Goal: Browse casually

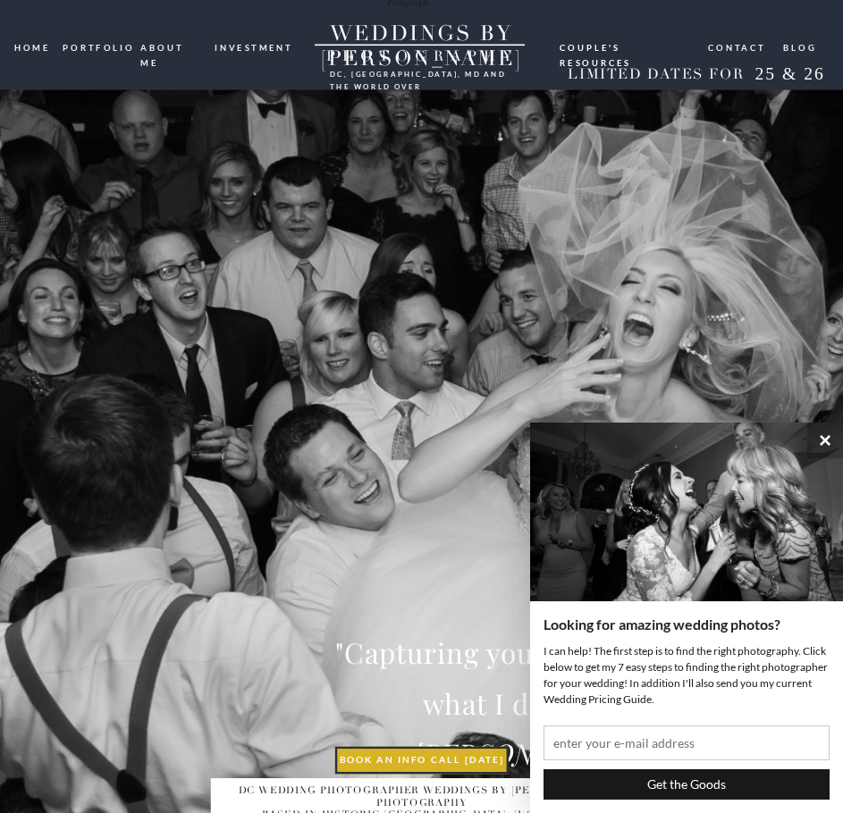
click at [111, 46] on nav "portfolio" at bounding box center [96, 46] width 67 height 13
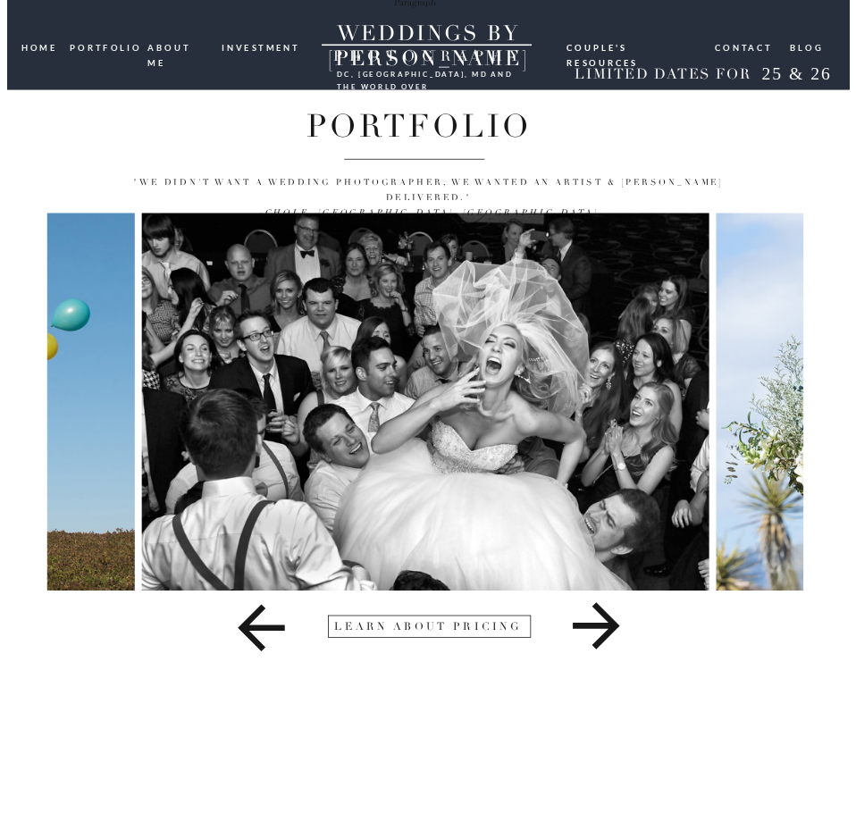
click at [607, 630] on icon at bounding box center [595, 626] width 74 height 71
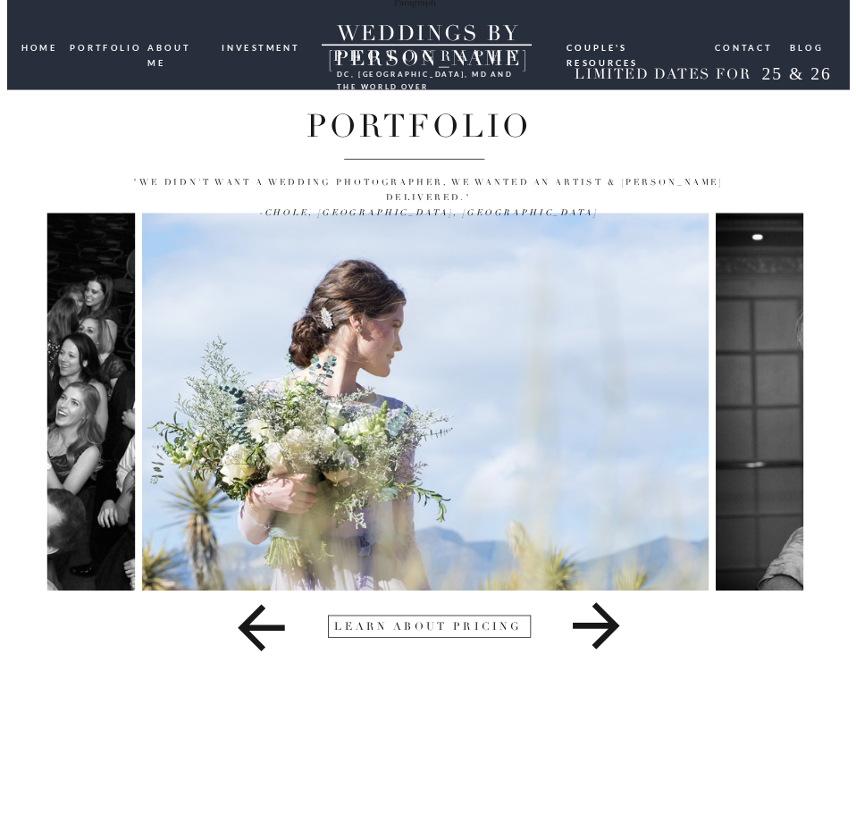
click at [607, 630] on icon at bounding box center [595, 626] width 74 height 71
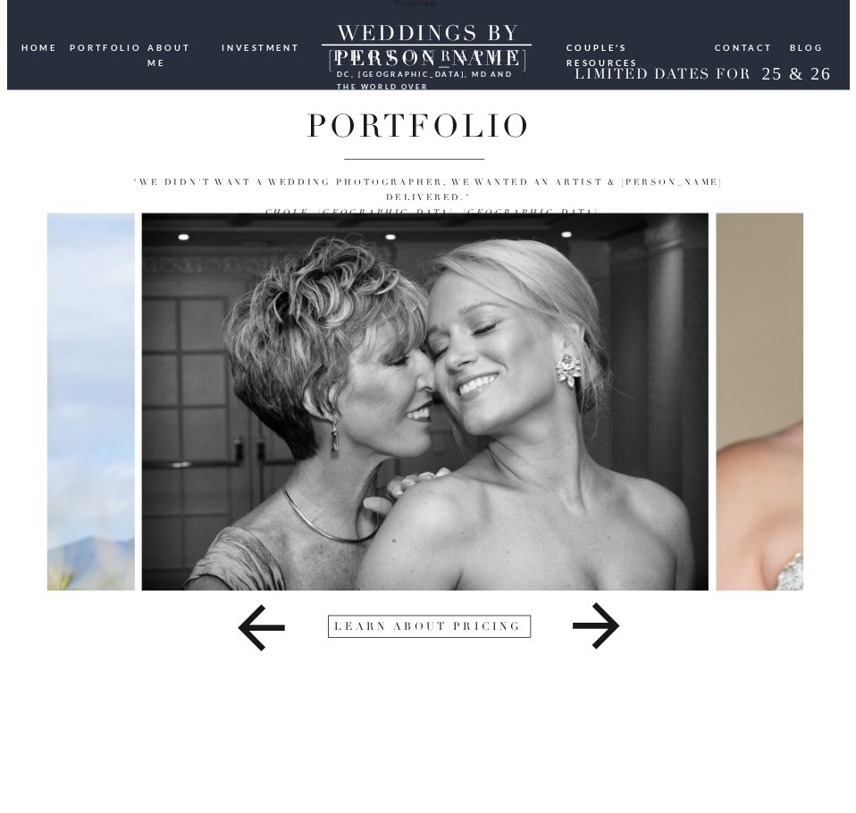
click at [607, 630] on icon at bounding box center [595, 626] width 74 height 71
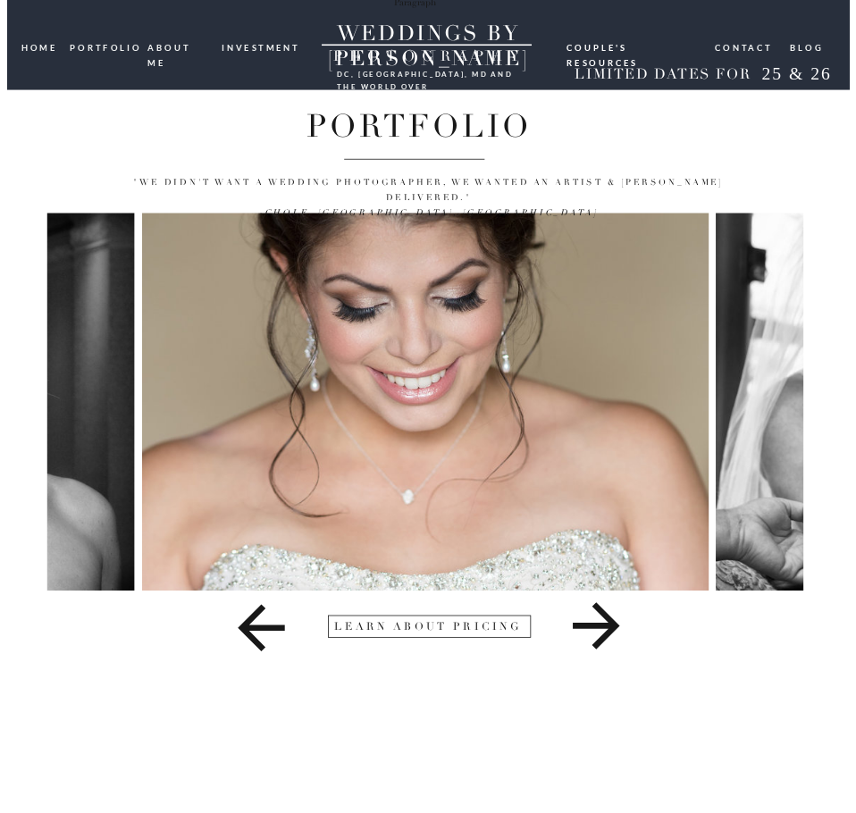
click at [607, 630] on icon at bounding box center [595, 626] width 74 height 71
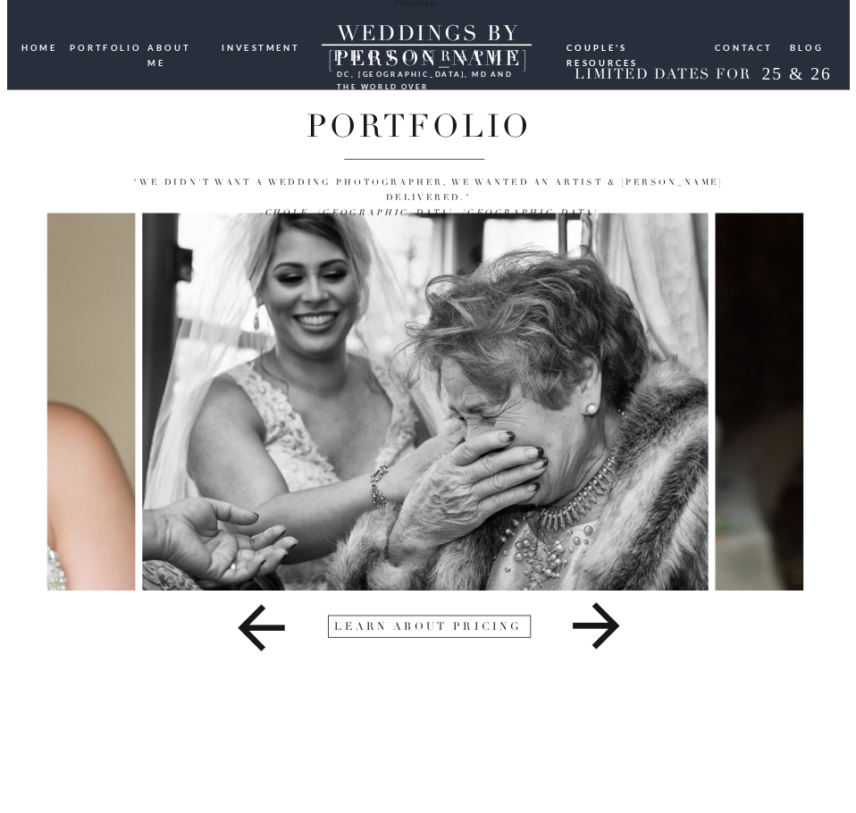
click at [597, 629] on icon at bounding box center [595, 626] width 74 height 71
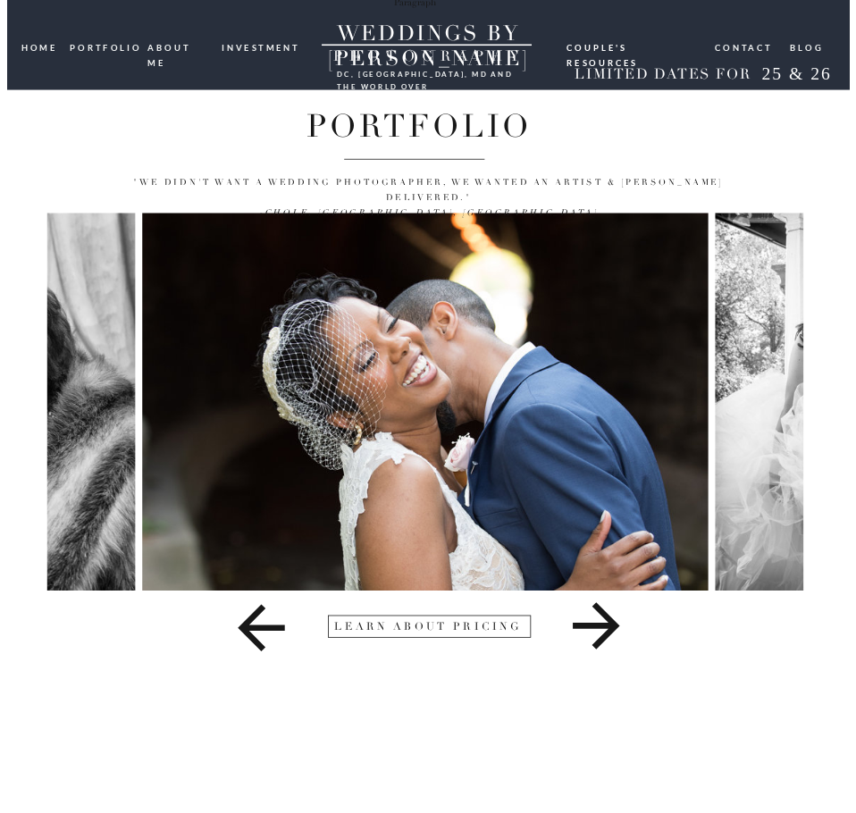
click at [260, 625] on icon at bounding box center [260, 627] width 74 height 71
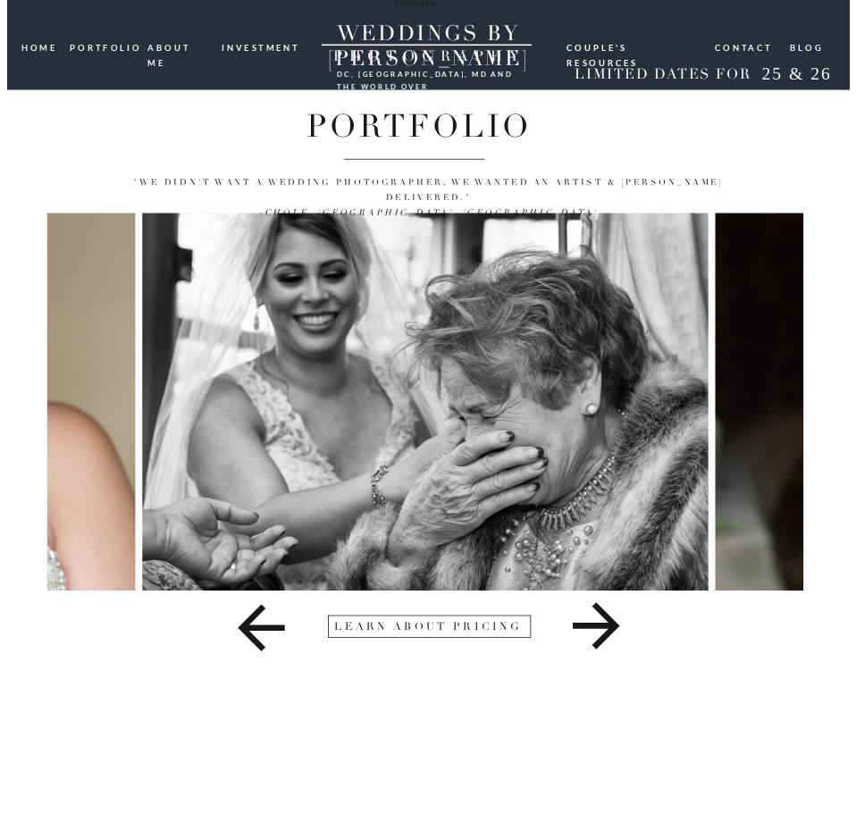
click at [605, 627] on icon at bounding box center [596, 625] width 46 height 46
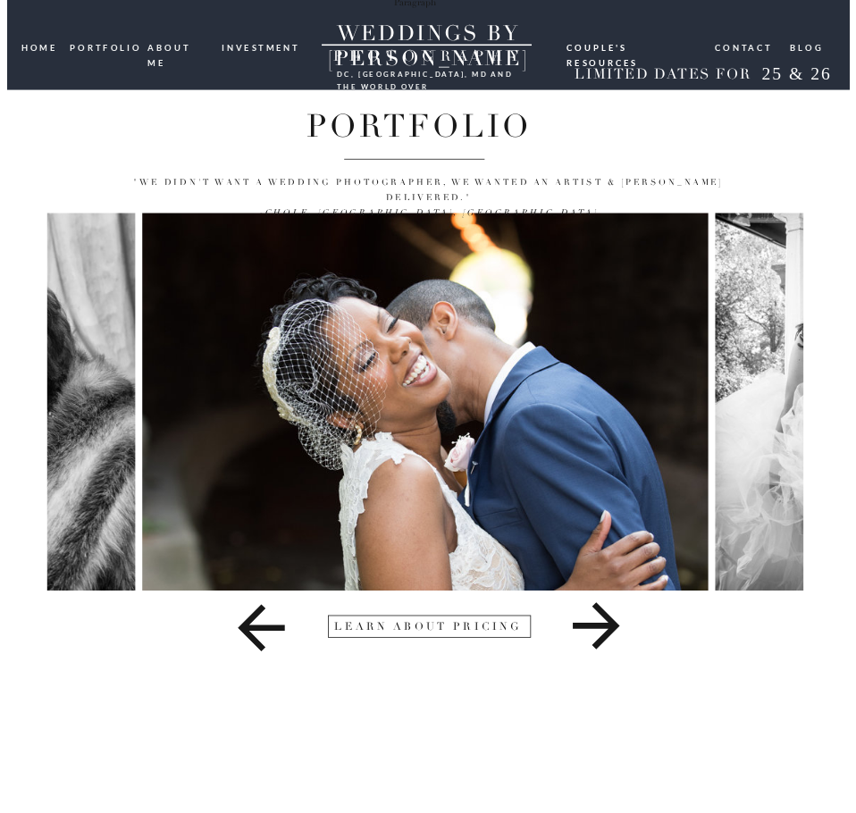
click at [605, 627] on icon at bounding box center [596, 625] width 46 height 46
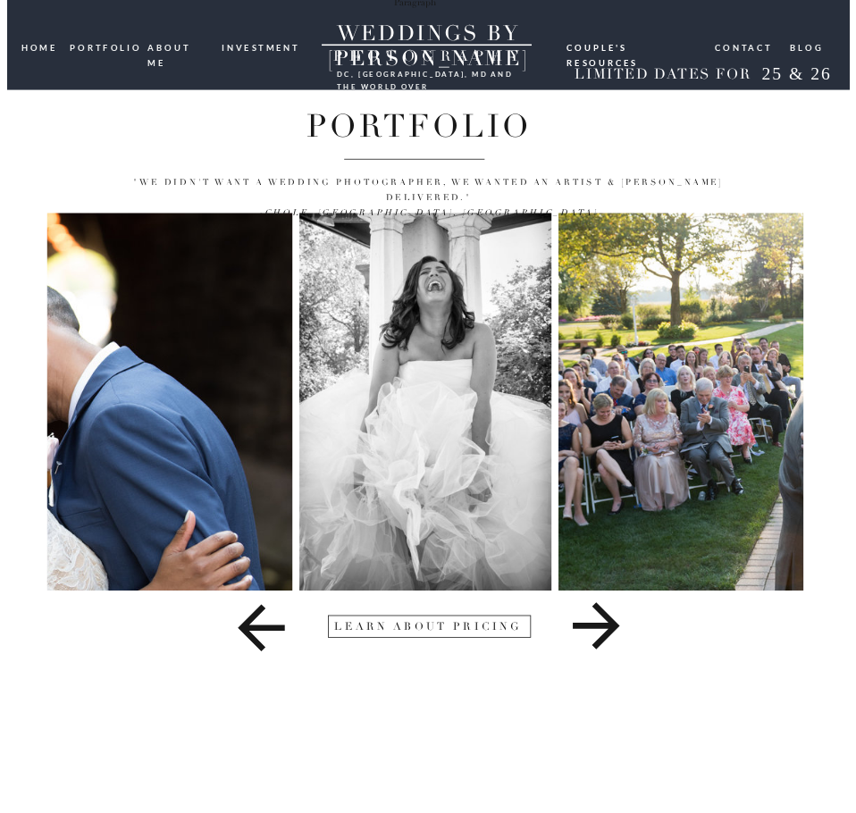
click at [605, 627] on icon at bounding box center [596, 625] width 46 height 46
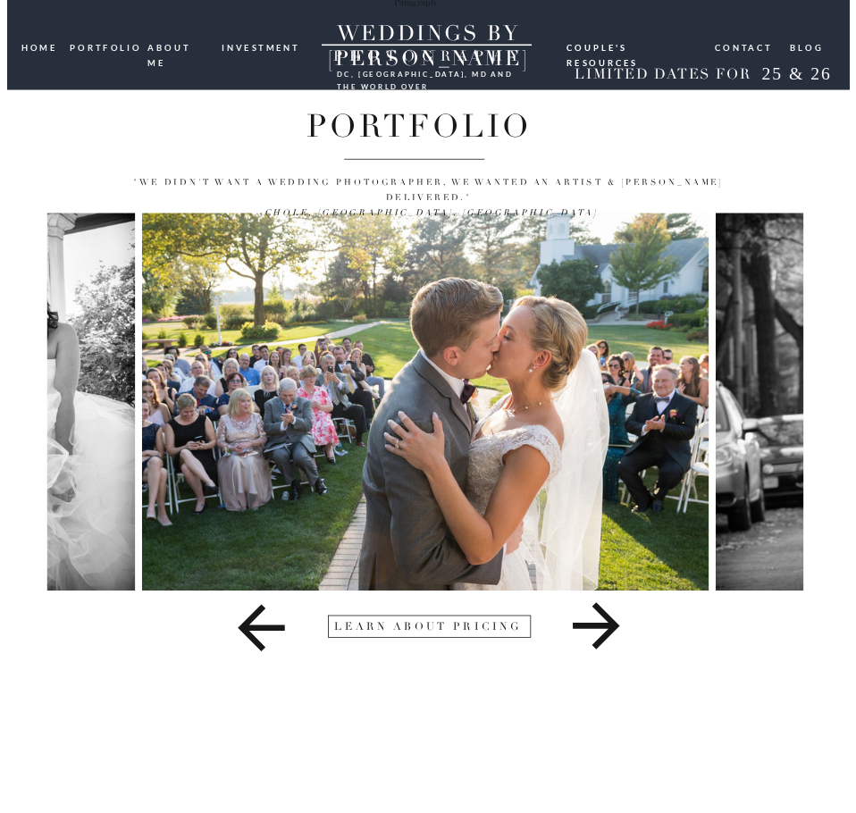
click at [605, 627] on icon at bounding box center [596, 625] width 46 height 46
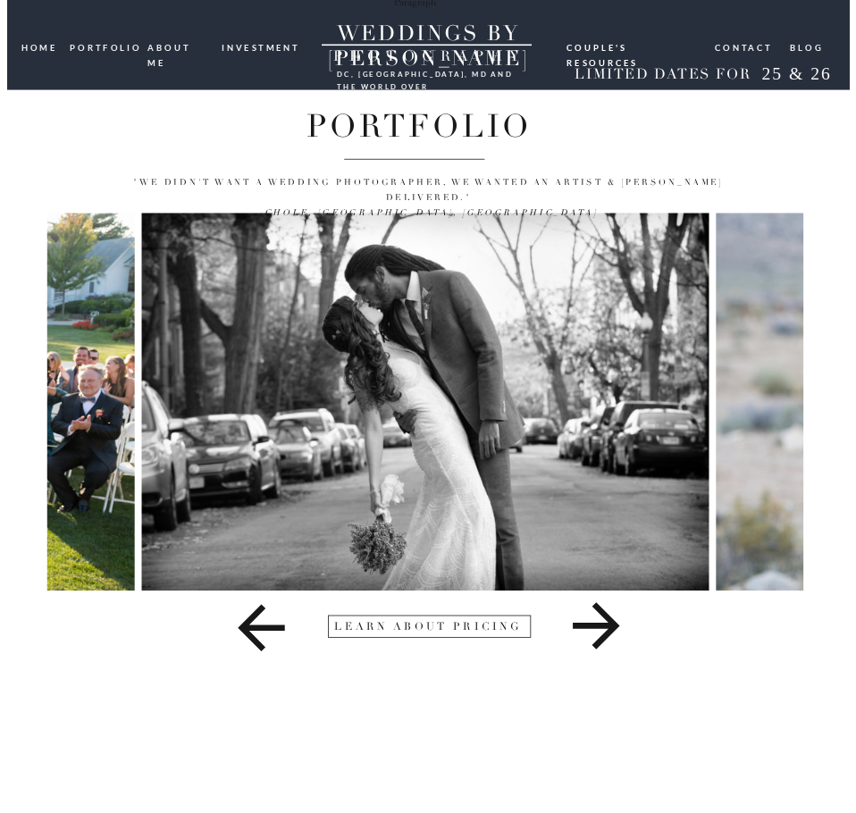
click at [605, 627] on icon at bounding box center [596, 625] width 46 height 46
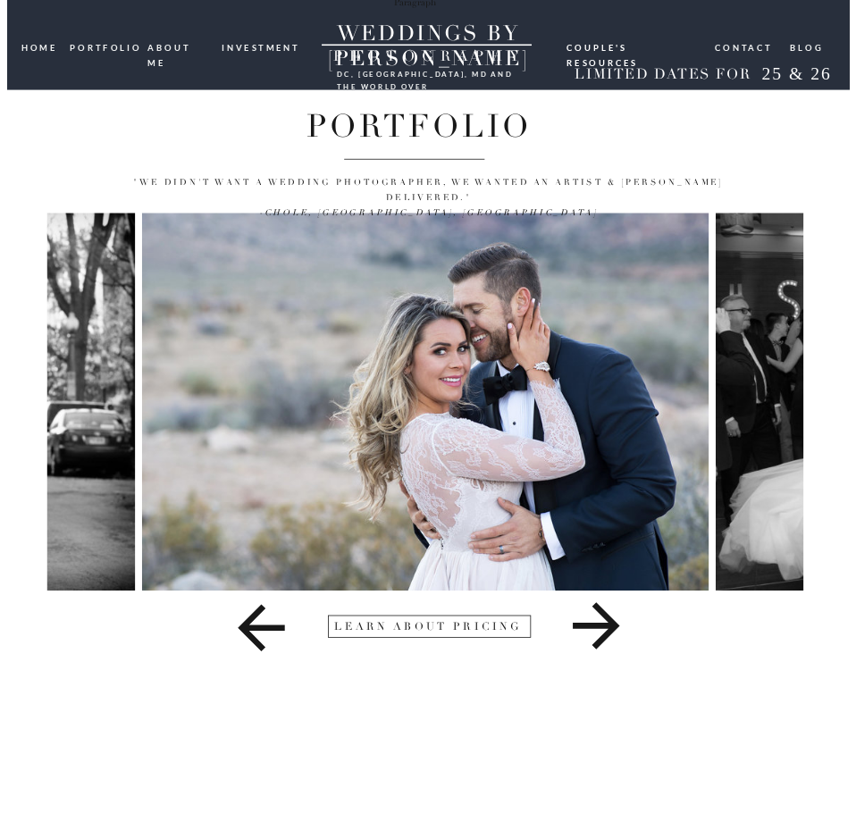
click at [605, 627] on icon at bounding box center [596, 625] width 46 height 46
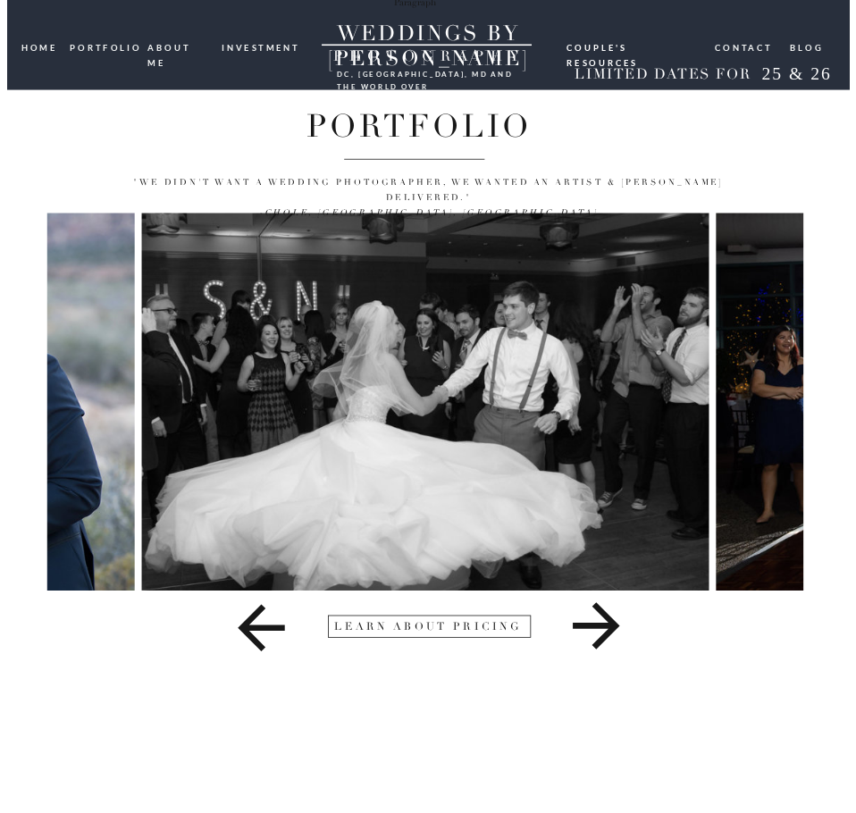
click at [600, 623] on icon at bounding box center [595, 626] width 74 height 71
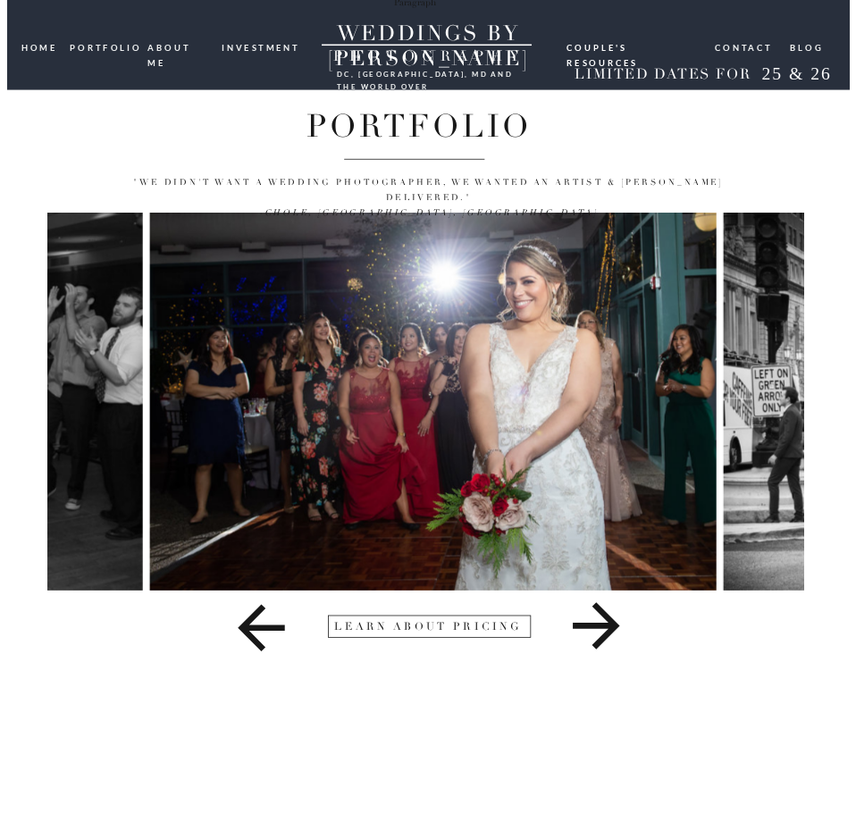
click at [600, 623] on icon at bounding box center [595, 626] width 74 height 71
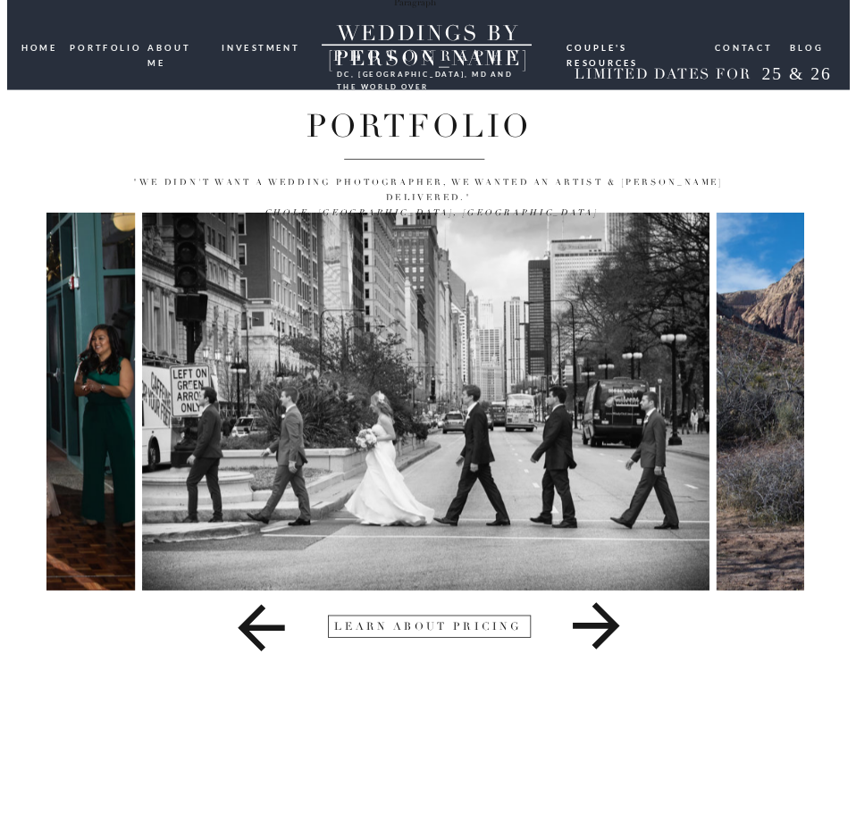
click at [600, 623] on icon at bounding box center [595, 626] width 74 height 71
